Goal: Task Accomplishment & Management: Use online tool/utility

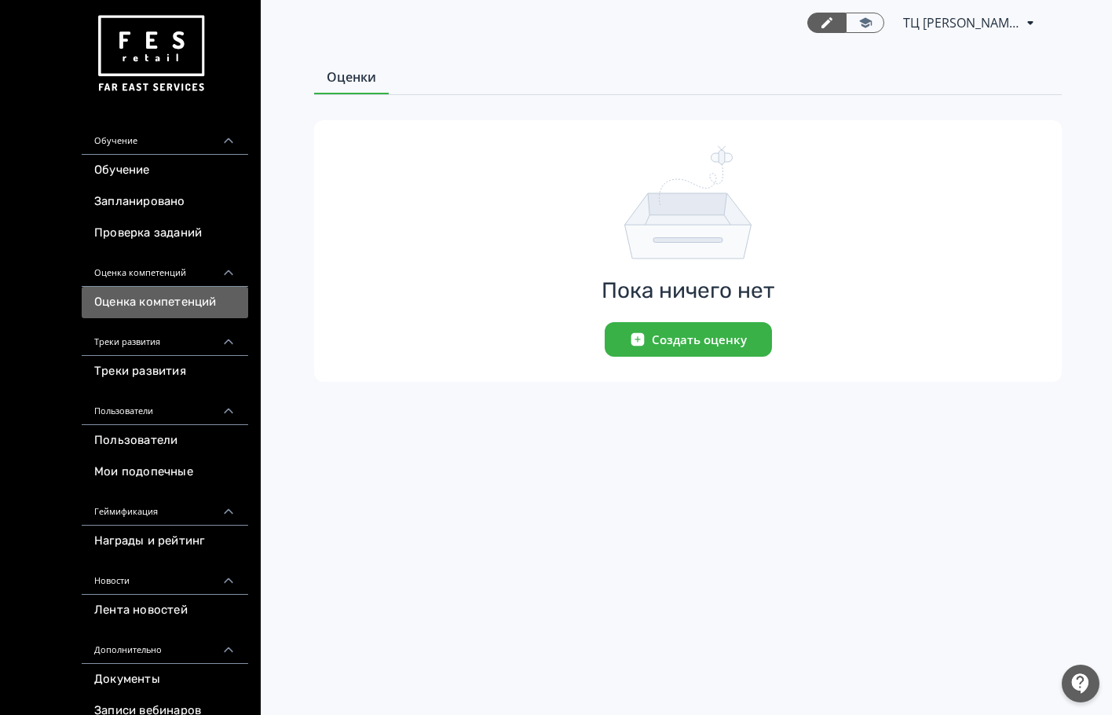
click at [1009, 19] on span "ТЦ [PERSON_NAME] СПб ХС 6112329" at bounding box center [962, 22] width 118 height 19
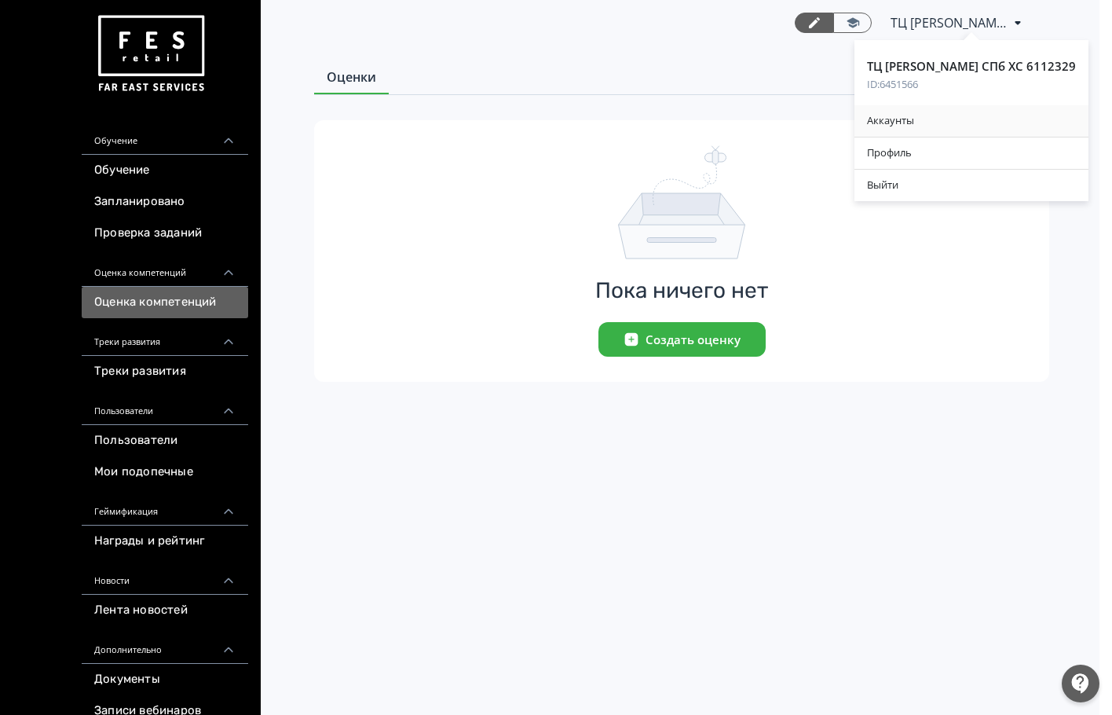
click at [924, 114] on div "Аккаунты" at bounding box center [972, 120] width 234 height 31
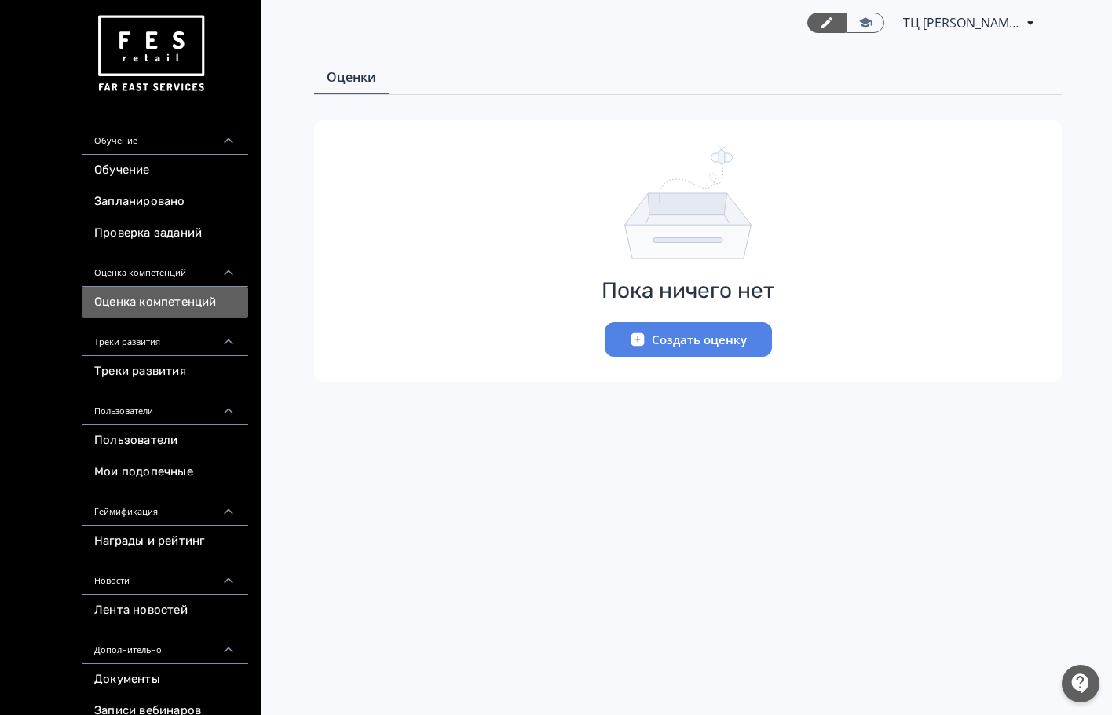
click at [693, 352] on button "Создать оценку" at bounding box center [688, 339] width 167 height 35
click at [693, 338] on button "Создать оценку" at bounding box center [688, 339] width 167 height 35
click at [616, 342] on button "Создать оценку" at bounding box center [688, 339] width 167 height 35
click at [637, 337] on icon "button" at bounding box center [637, 339] width 13 height 13
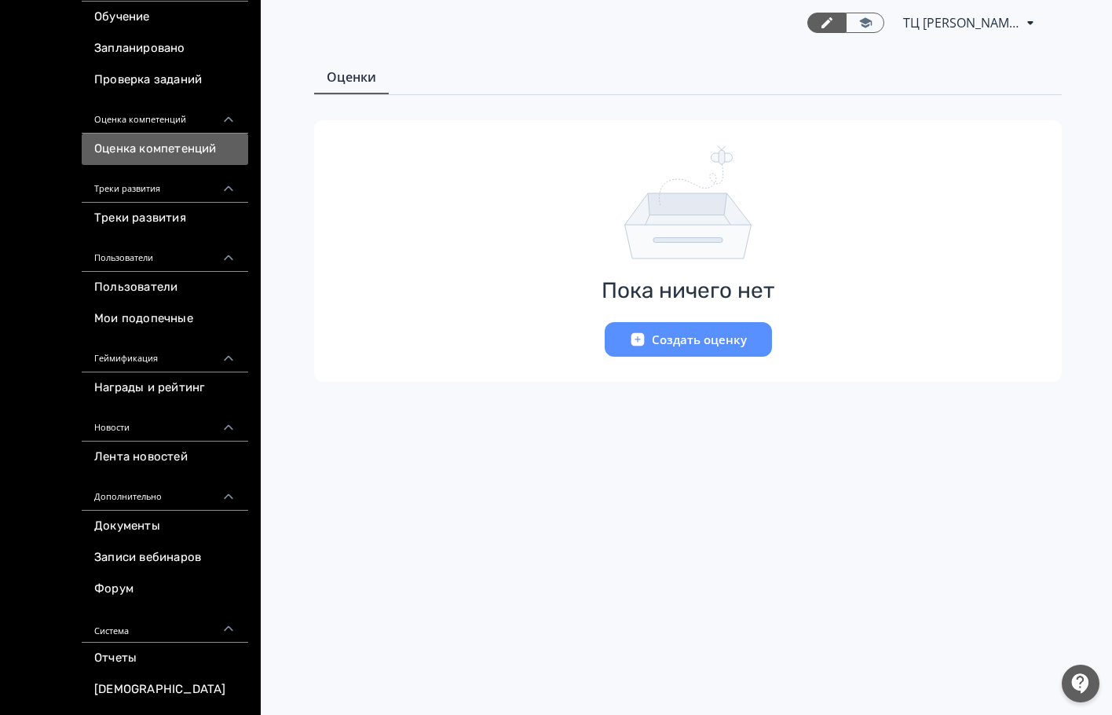
scroll to position [158, 0]
click at [1012, 20] on span "ТЦ [PERSON_NAME] СПб ХС 6112329" at bounding box center [962, 22] width 118 height 19
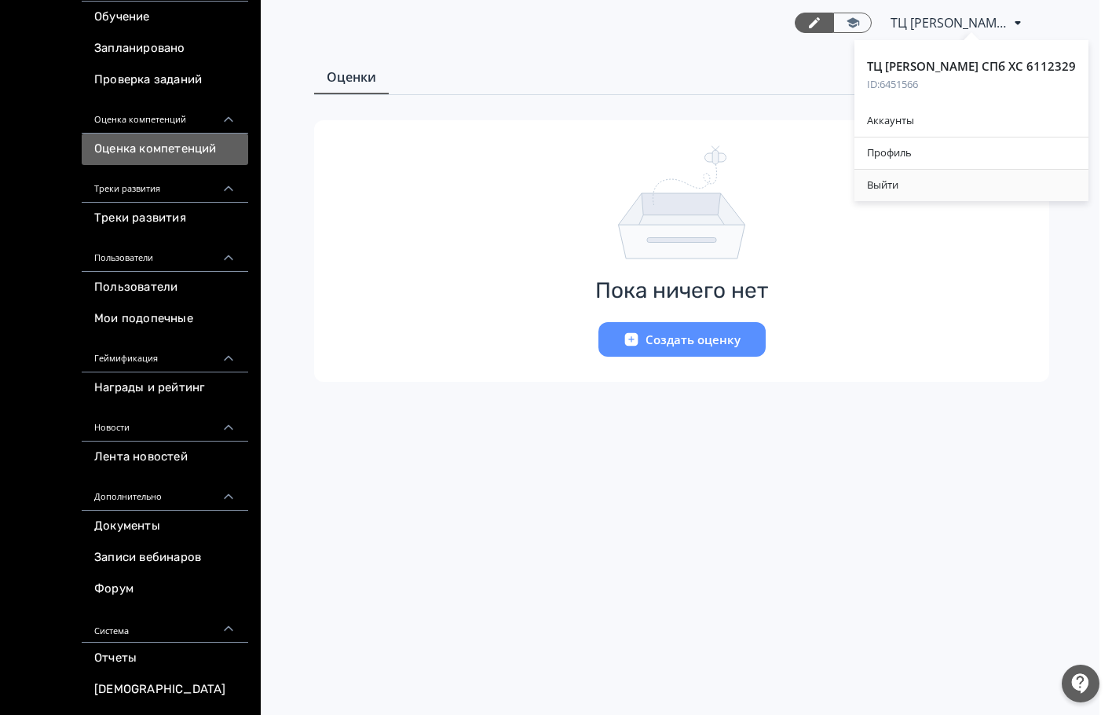
click at [940, 187] on div "Выйти" at bounding box center [972, 185] width 234 height 31
